Goal: Task Accomplishment & Management: Manage account settings

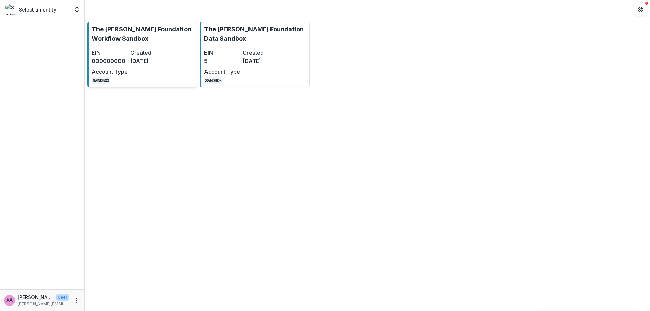
click at [170, 50] on link "The [PERSON_NAME] Foundation Workflow Sandbox EIN 000000000 Created [DATE] Acco…" at bounding box center [142, 54] width 110 height 65
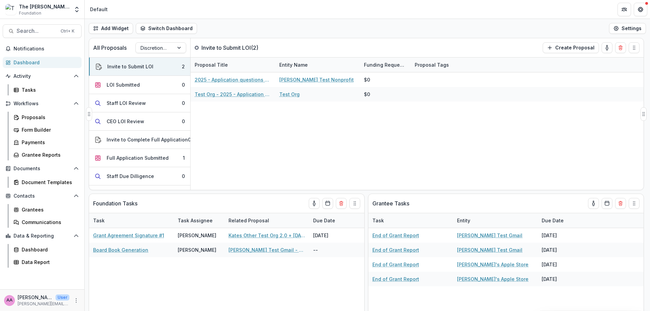
drag, startPoint x: 289, startPoint y: 64, endPoint x: 229, endPoint y: 64, distance: 59.2
click at [229, 64] on div "Proposal Title Entity Name Funding Requested Proposal Tags" at bounding box center [343, 65] width 305 height 15
drag, startPoint x: 301, startPoint y: 62, endPoint x: 280, endPoint y: 62, distance: 20.7
click at [277, 62] on div "Entity Name" at bounding box center [293, 64] width 37 height 7
click at [415, 61] on div "Proposal Tags" at bounding box center [453, 65] width 85 height 15
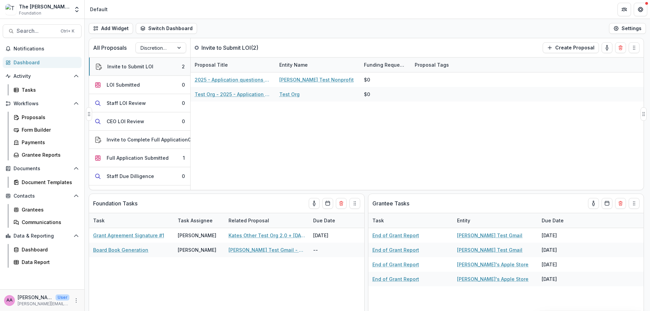
click at [150, 66] on div "Invite to Submit LOI" at bounding box center [130, 66] width 46 height 7
click at [164, 46] on div at bounding box center [154, 48] width 28 height 8
click at [163, 51] on div at bounding box center [154, 48] width 28 height 8
click at [148, 84] on button "LOI Submitted 0" at bounding box center [139, 85] width 101 height 18
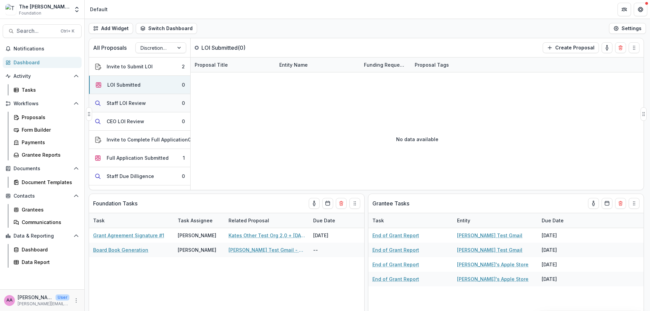
click at [149, 101] on button "Staff LOI Review 0" at bounding box center [139, 103] width 101 height 18
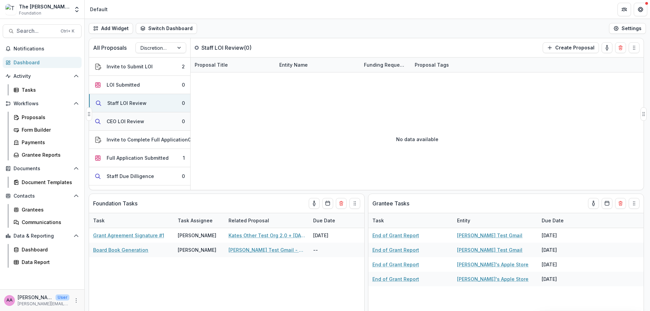
click at [148, 120] on button "CEO LOI Review 0" at bounding box center [139, 121] width 101 height 18
click at [151, 134] on button "Invite to Complete Full Application 0" at bounding box center [139, 140] width 101 height 18
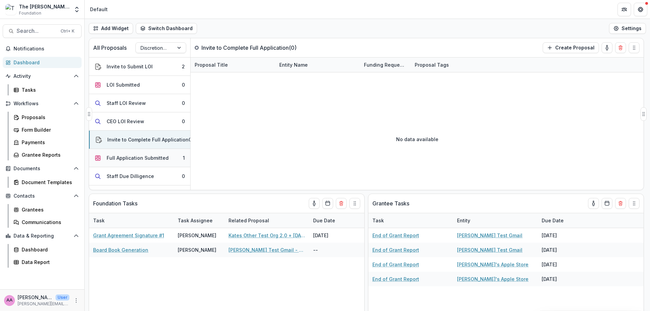
click at [152, 159] on div "Full Application Submitted" at bounding box center [138, 157] width 62 height 7
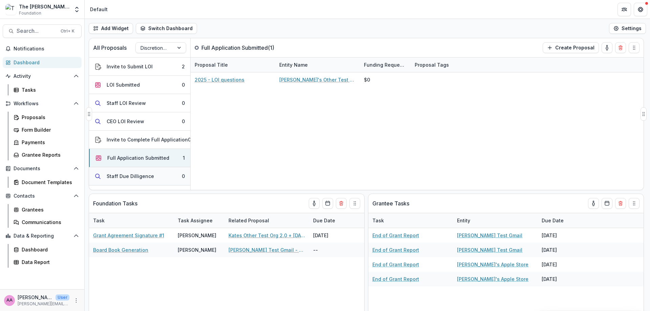
click at [157, 172] on button "Staff Due Dilligence 0" at bounding box center [139, 176] width 101 height 18
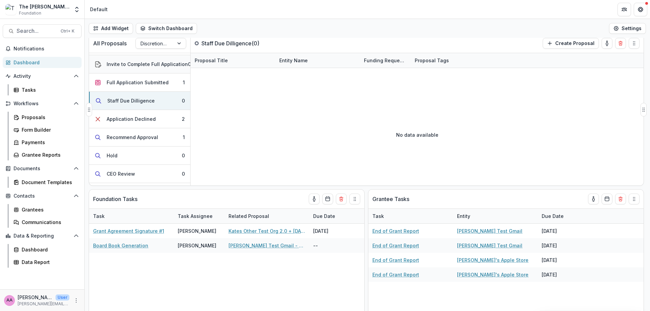
scroll to position [82, 0]
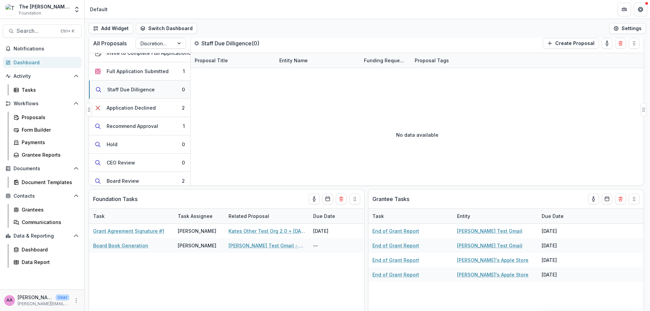
click at [141, 94] on button "Staff Due Dilligence 0" at bounding box center [139, 90] width 101 height 18
click at [141, 107] on div "Application Declined" at bounding box center [131, 107] width 49 height 7
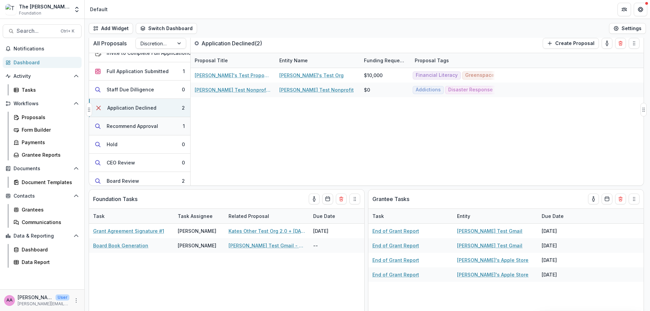
click at [140, 131] on button "Recommend Approval 1" at bounding box center [139, 126] width 101 height 18
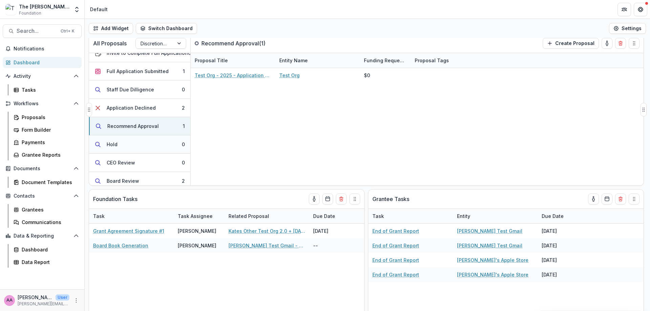
click at [135, 141] on button "Hold 0" at bounding box center [139, 144] width 101 height 18
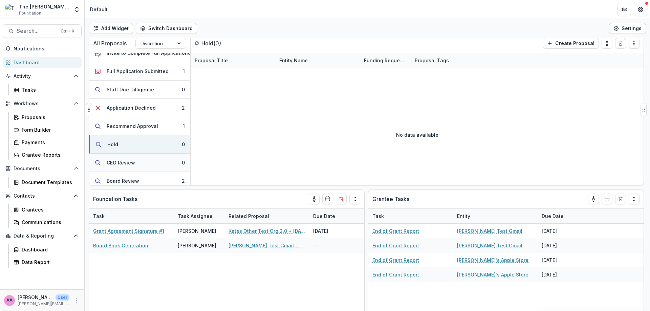
click at [131, 164] on div "CEO Review" at bounding box center [121, 162] width 28 height 7
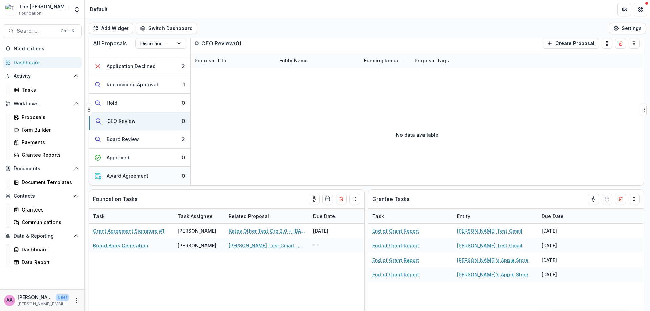
scroll to position [140, 0]
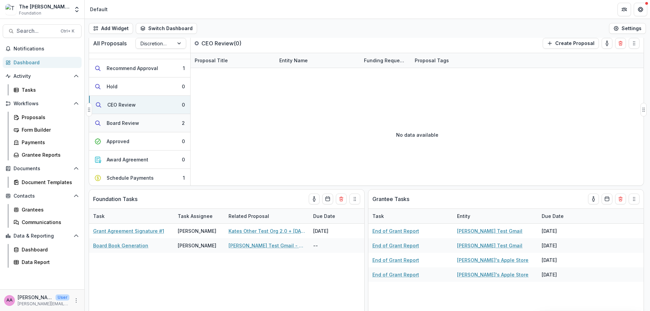
click at [137, 130] on button "Board Review 2" at bounding box center [139, 123] width 101 height 18
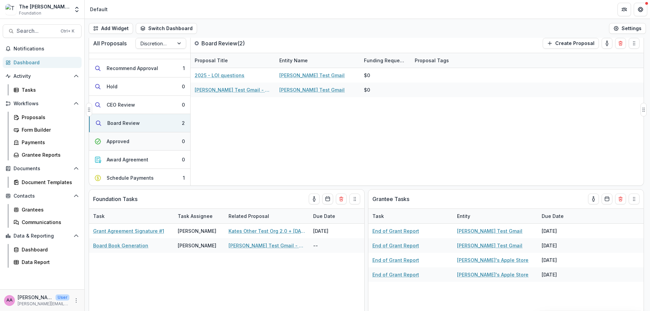
click at [138, 150] on button "Approved 0" at bounding box center [139, 141] width 101 height 18
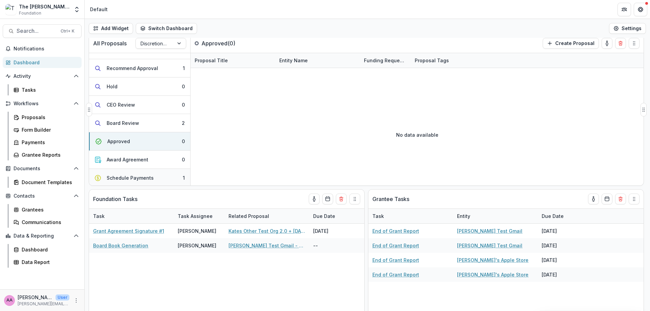
click at [161, 179] on button "Schedule Payments 1" at bounding box center [139, 178] width 101 height 18
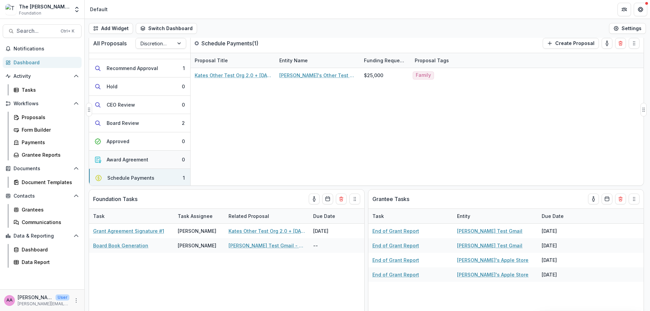
scroll to position [178, 0]
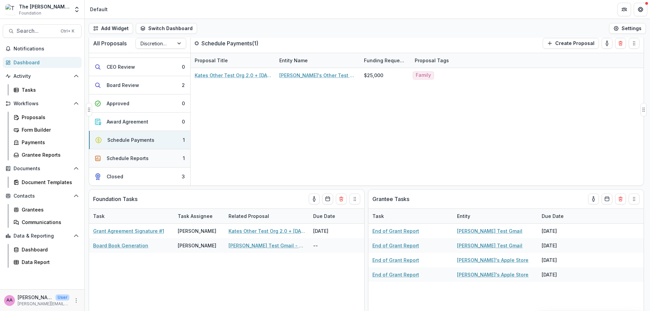
click at [159, 155] on button "Schedule Reports 1" at bounding box center [139, 158] width 101 height 18
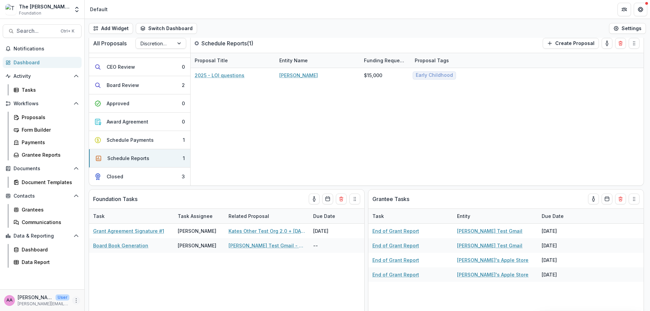
click at [75, 301] on icon "More" at bounding box center [75, 300] width 5 height 5
click at [242, 144] on div "2025 - LOI questions [PERSON_NAME] Test $15,000 Early Childhood" at bounding box center [417, 126] width 453 height 117
click at [80, 302] on button "More" at bounding box center [76, 301] width 8 height 8
click at [128, 302] on button "Logout" at bounding box center [121, 297] width 72 height 11
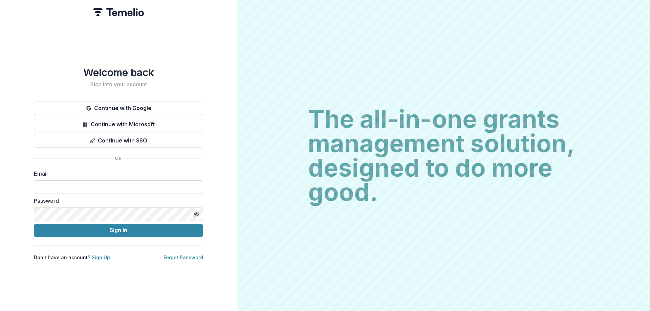
click at [106, 183] on input at bounding box center [118, 187] width 169 height 14
type input "**********"
click at [112, 227] on button "Sign In" at bounding box center [118, 231] width 169 height 14
